Goal: Transaction & Acquisition: Purchase product/service

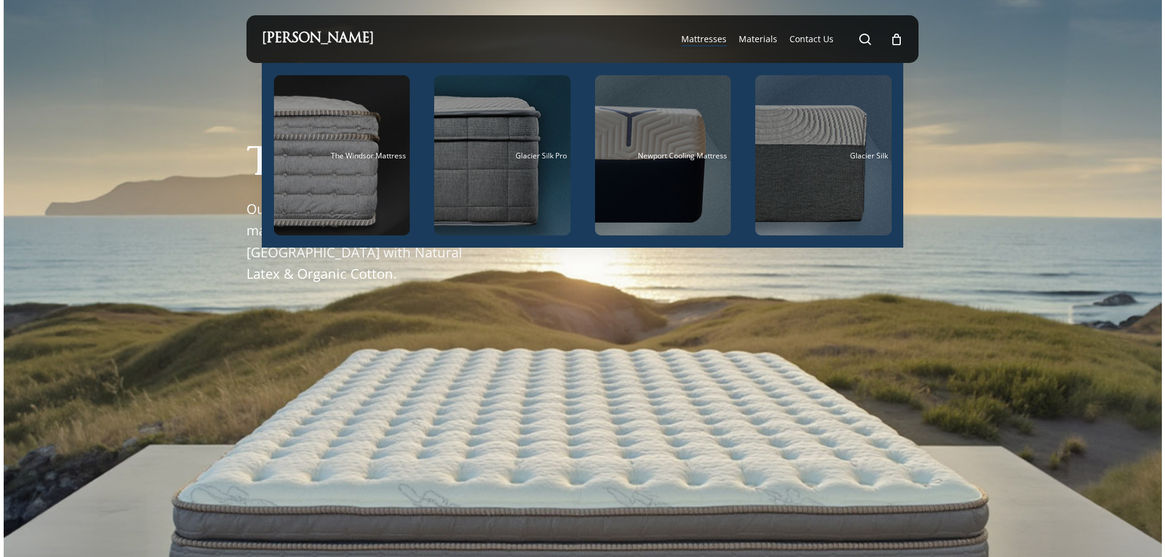
click at [704, 38] on span "Mattresses" at bounding box center [703, 39] width 45 height 12
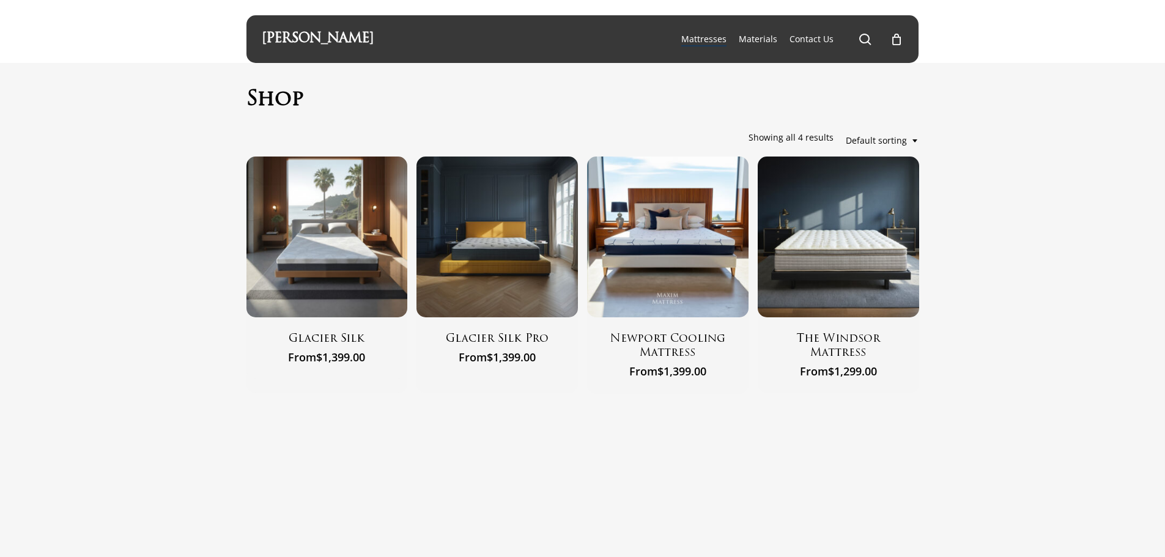
click at [900, 138] on span "Default sorting" at bounding box center [882, 140] width 73 height 25
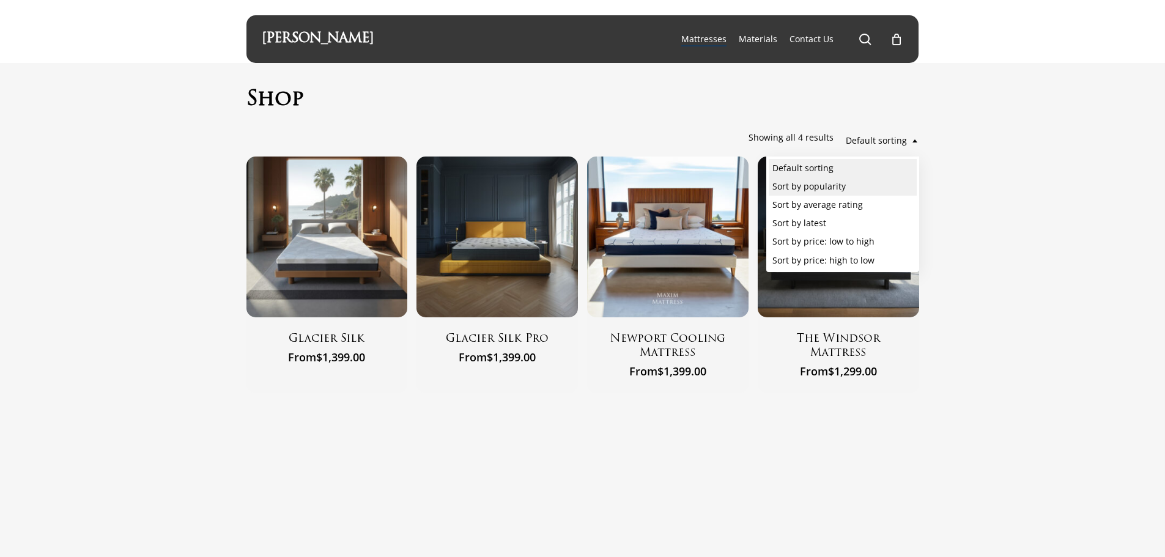
select select "popularity"
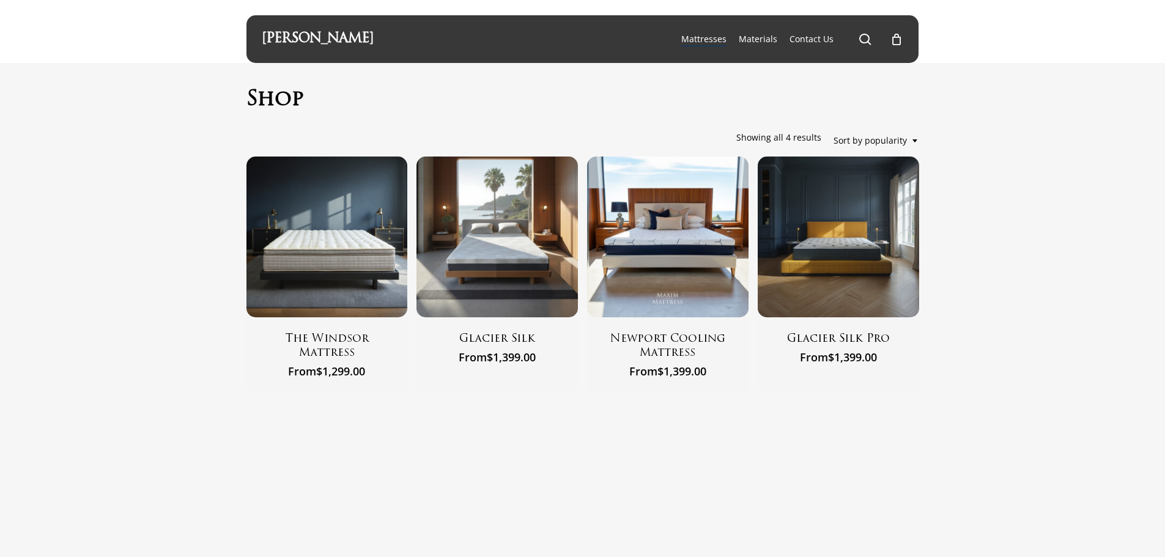
click at [913, 136] on span at bounding box center [915, 140] width 7 height 31
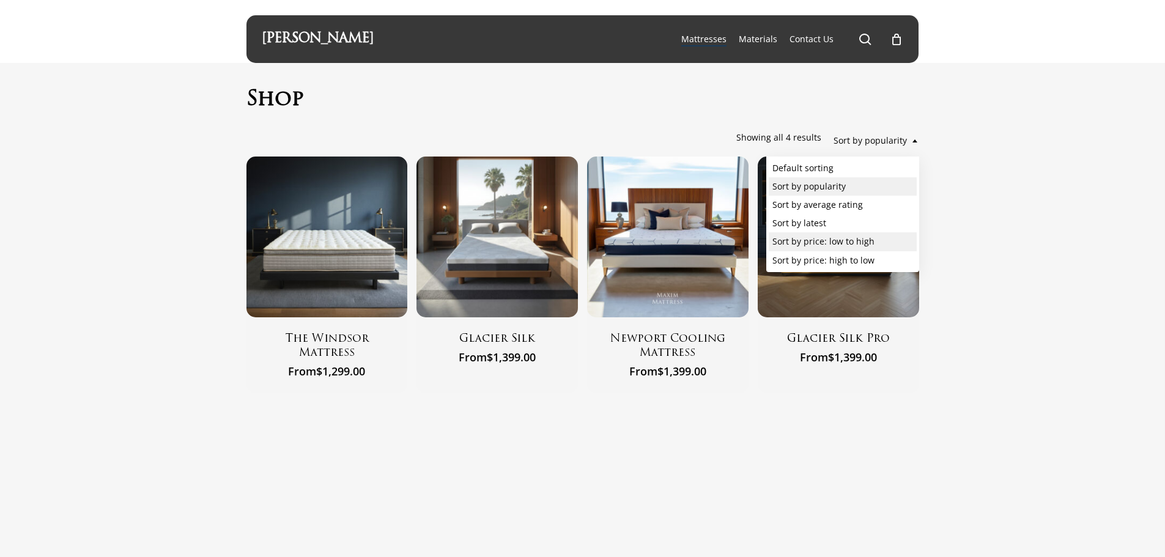
select select "price"
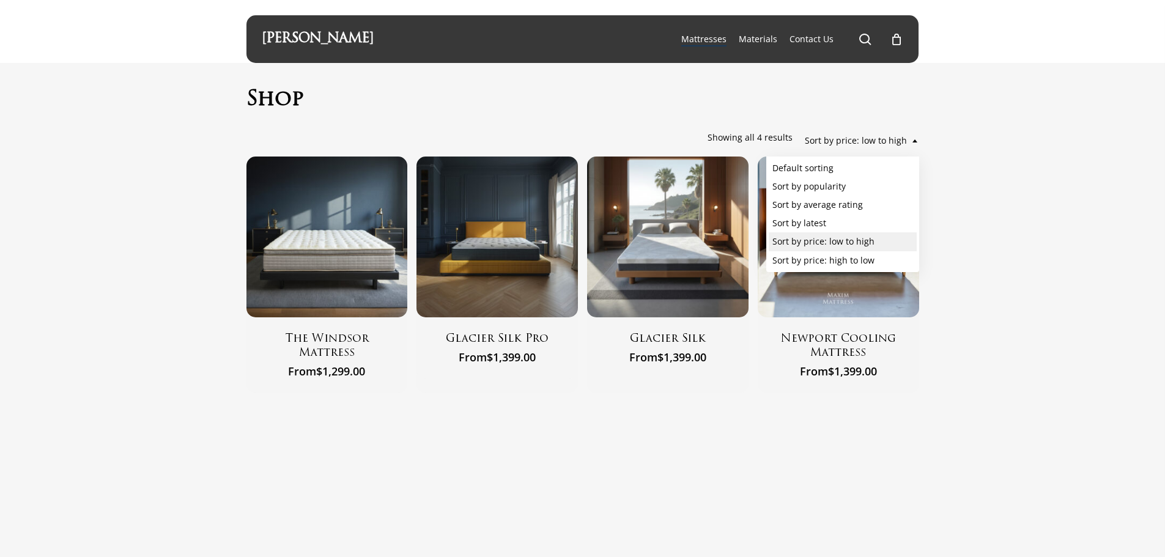
click at [854, 138] on span "Sort by price: low to high" at bounding box center [862, 140] width 114 height 25
